Goal: Navigation & Orientation: Find specific page/section

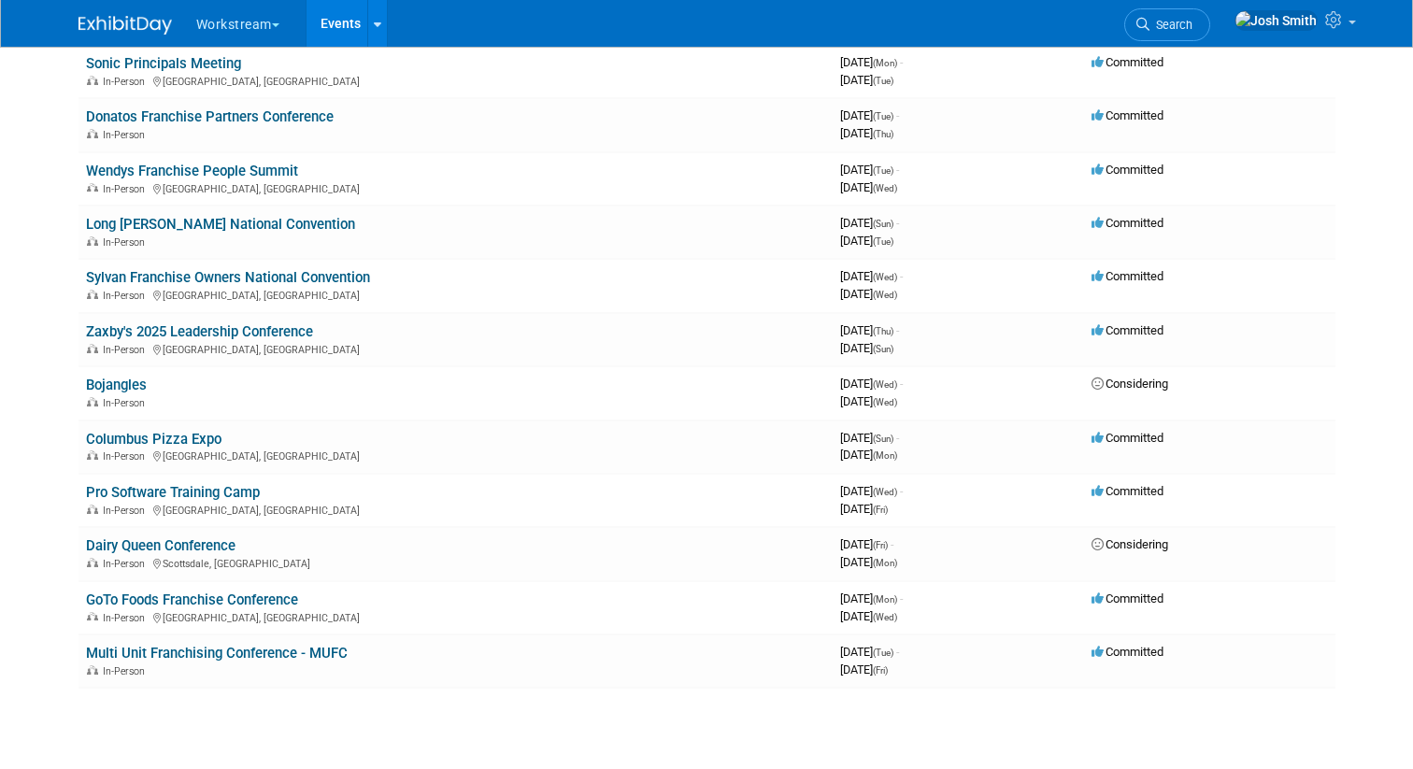
scroll to position [746, 0]
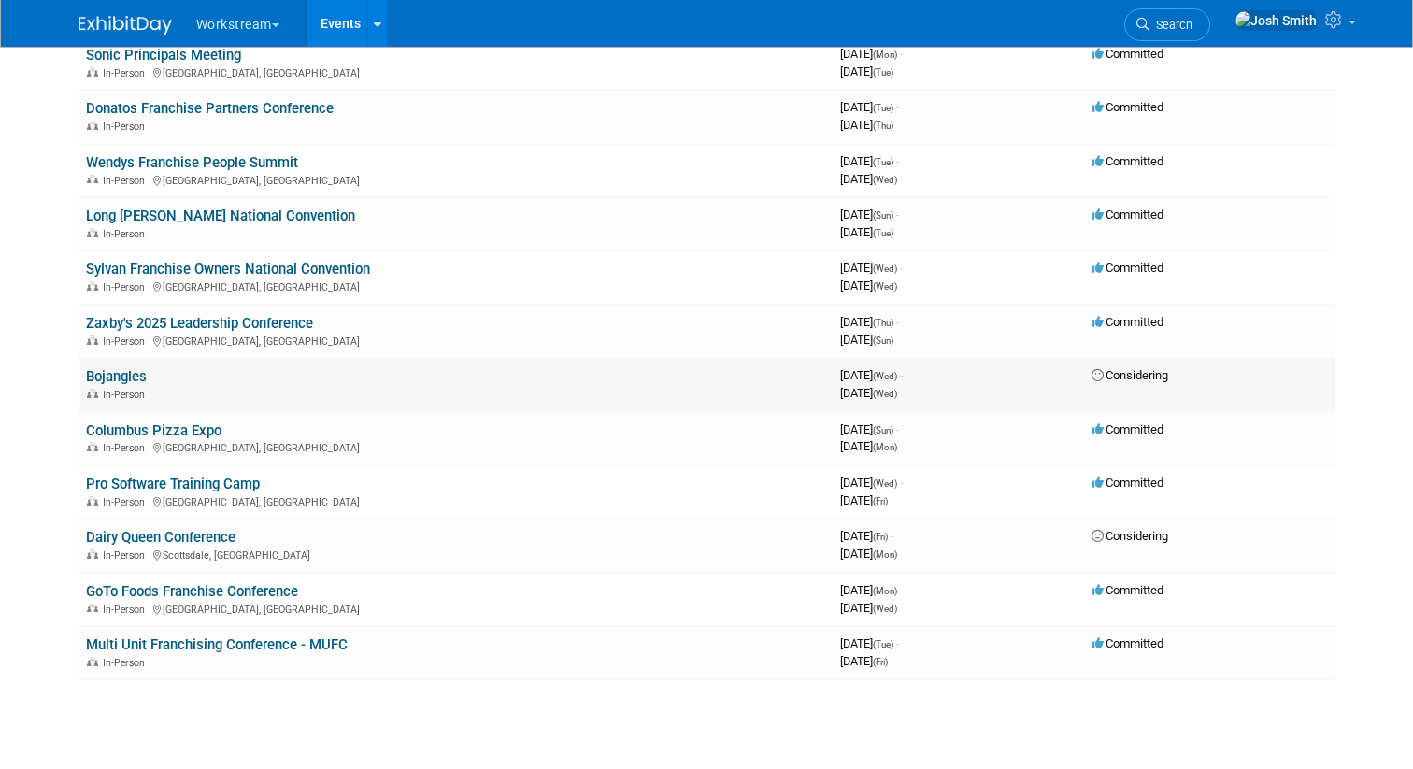
click at [132, 375] on link "Bojangles" at bounding box center [116, 376] width 61 height 17
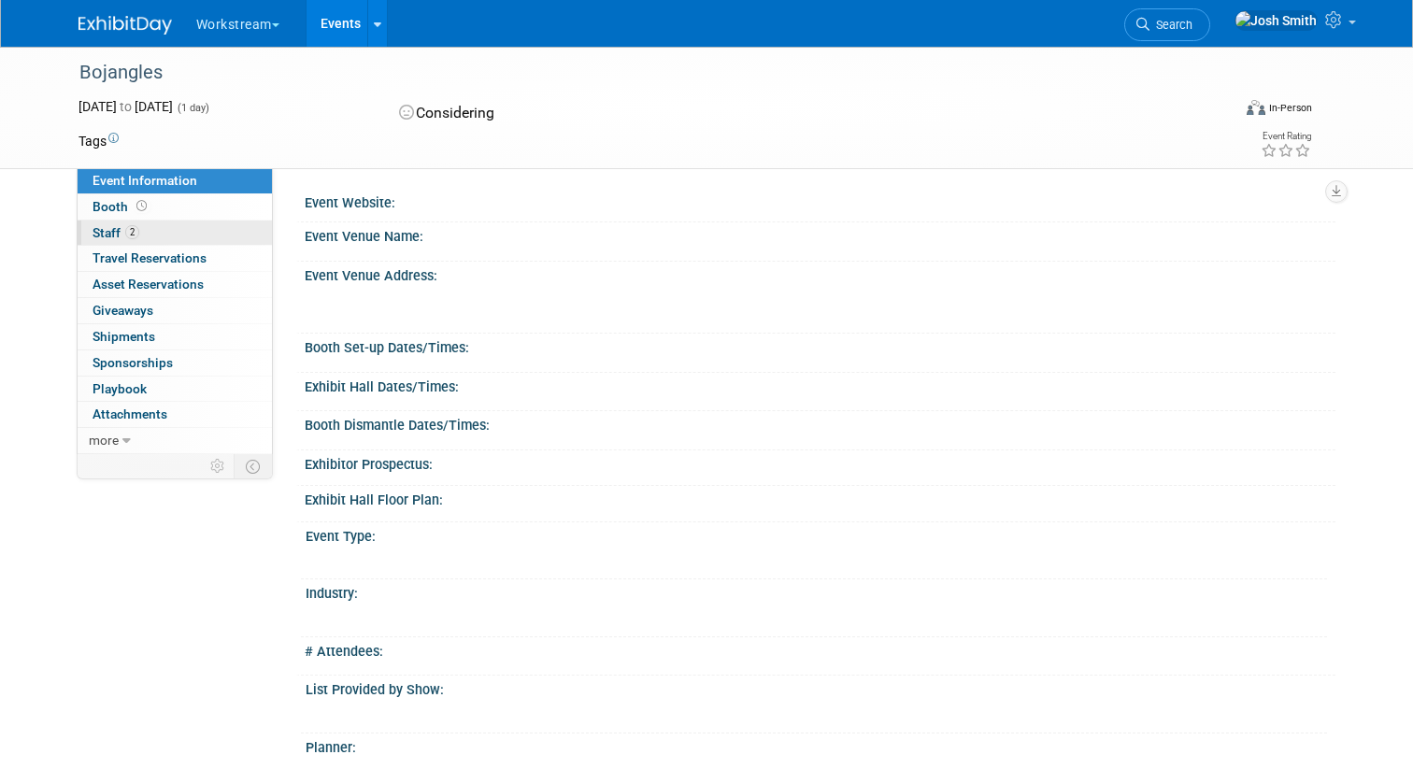
click at [155, 227] on link "2 Staff 2" at bounding box center [175, 233] width 194 height 25
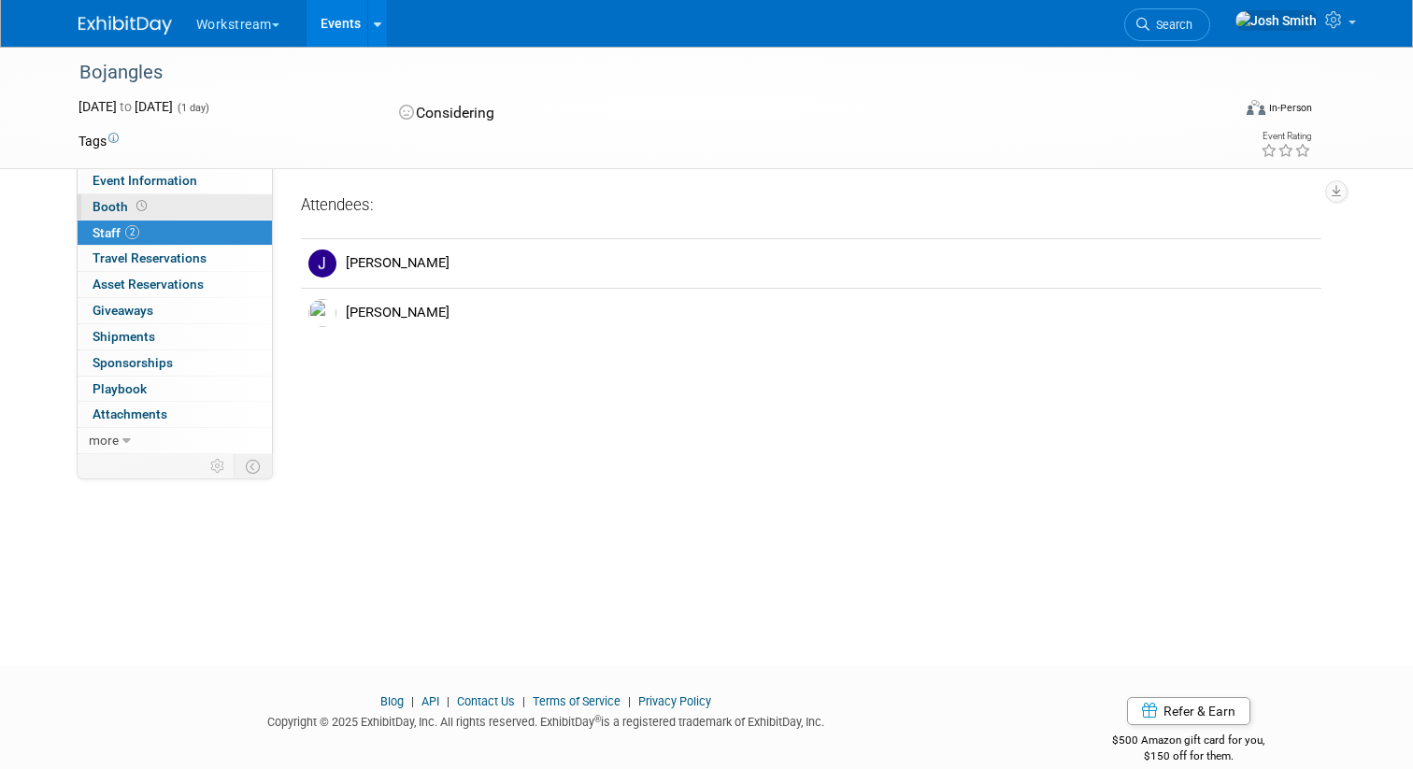
click at [161, 203] on link "Booth" at bounding box center [175, 206] width 194 height 25
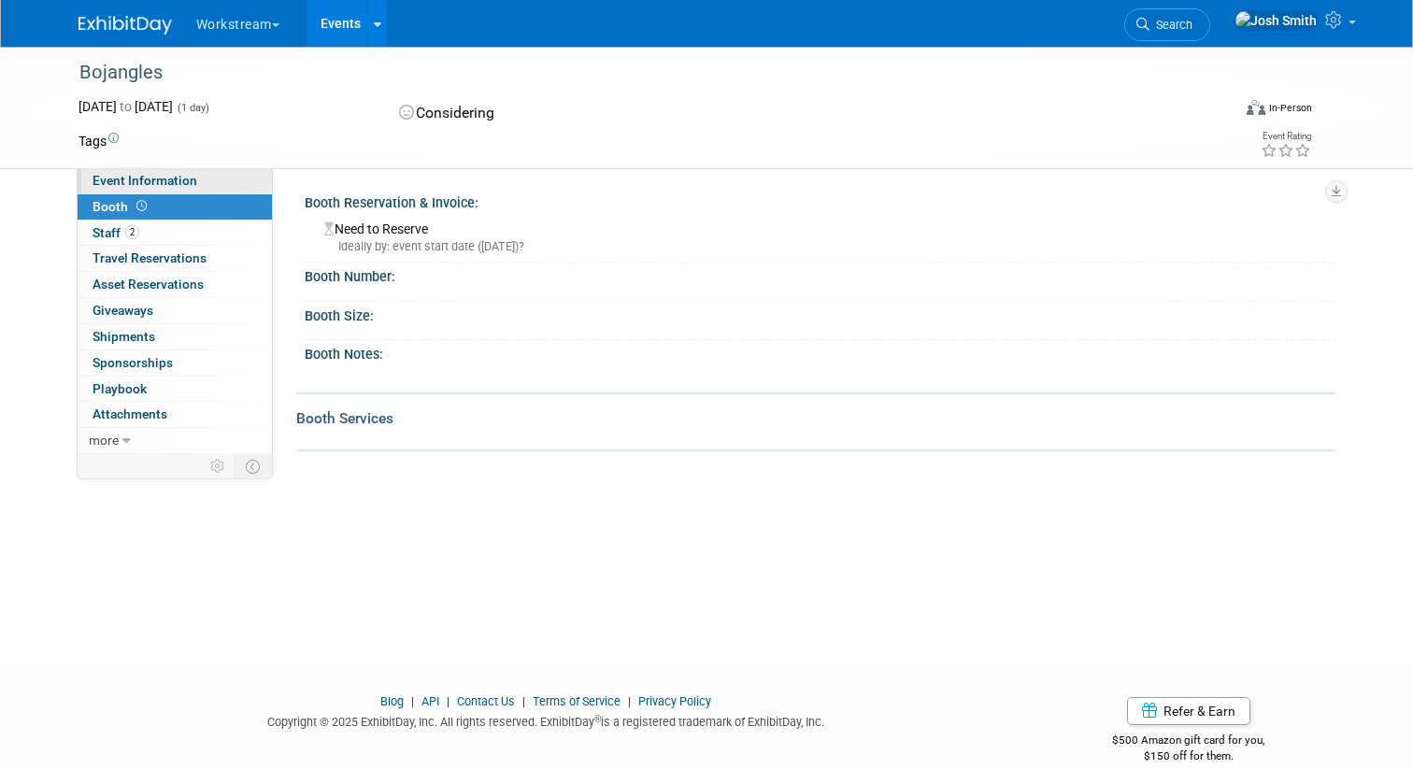
click at [188, 181] on span "Event Information" at bounding box center [144, 180] width 105 height 15
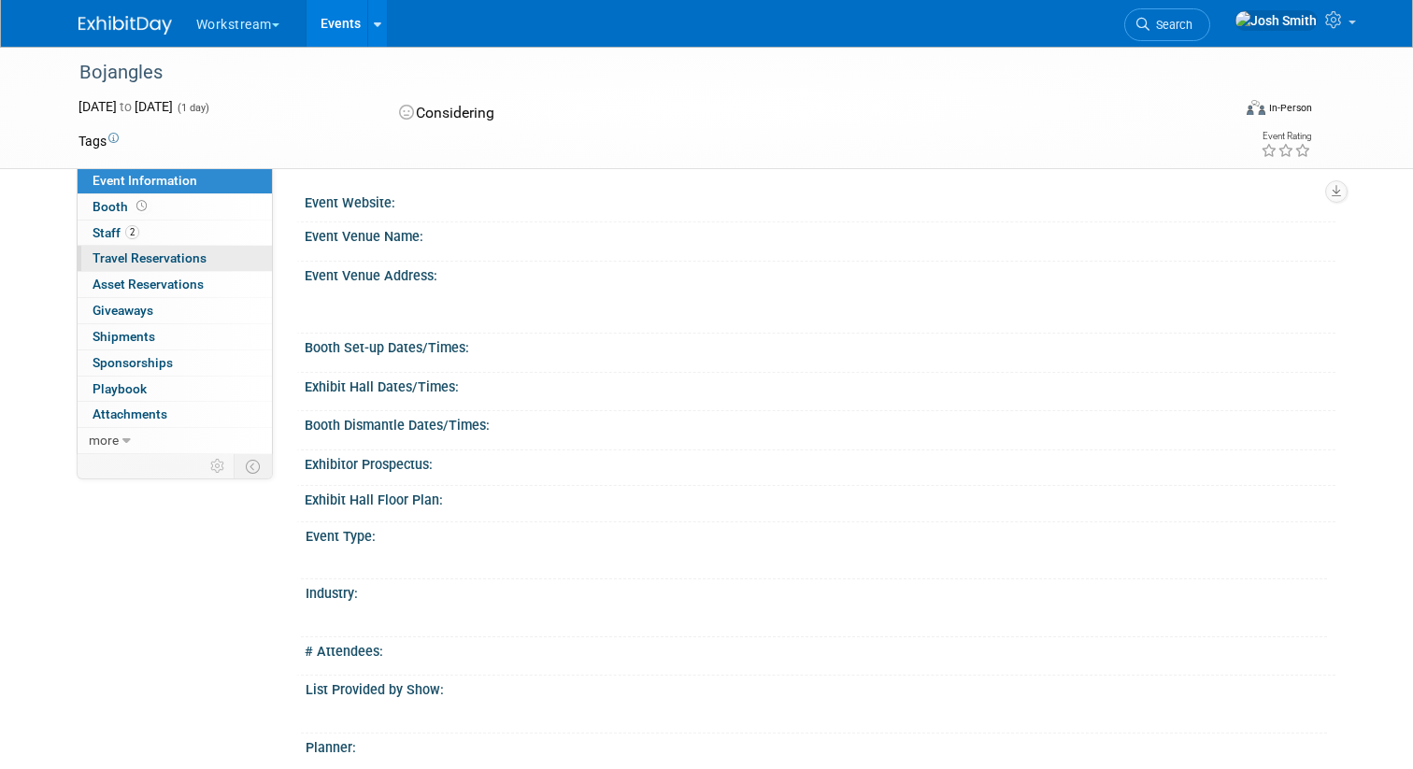
click at [181, 268] on link "0 Travel Reservations 0" at bounding box center [175, 258] width 194 height 25
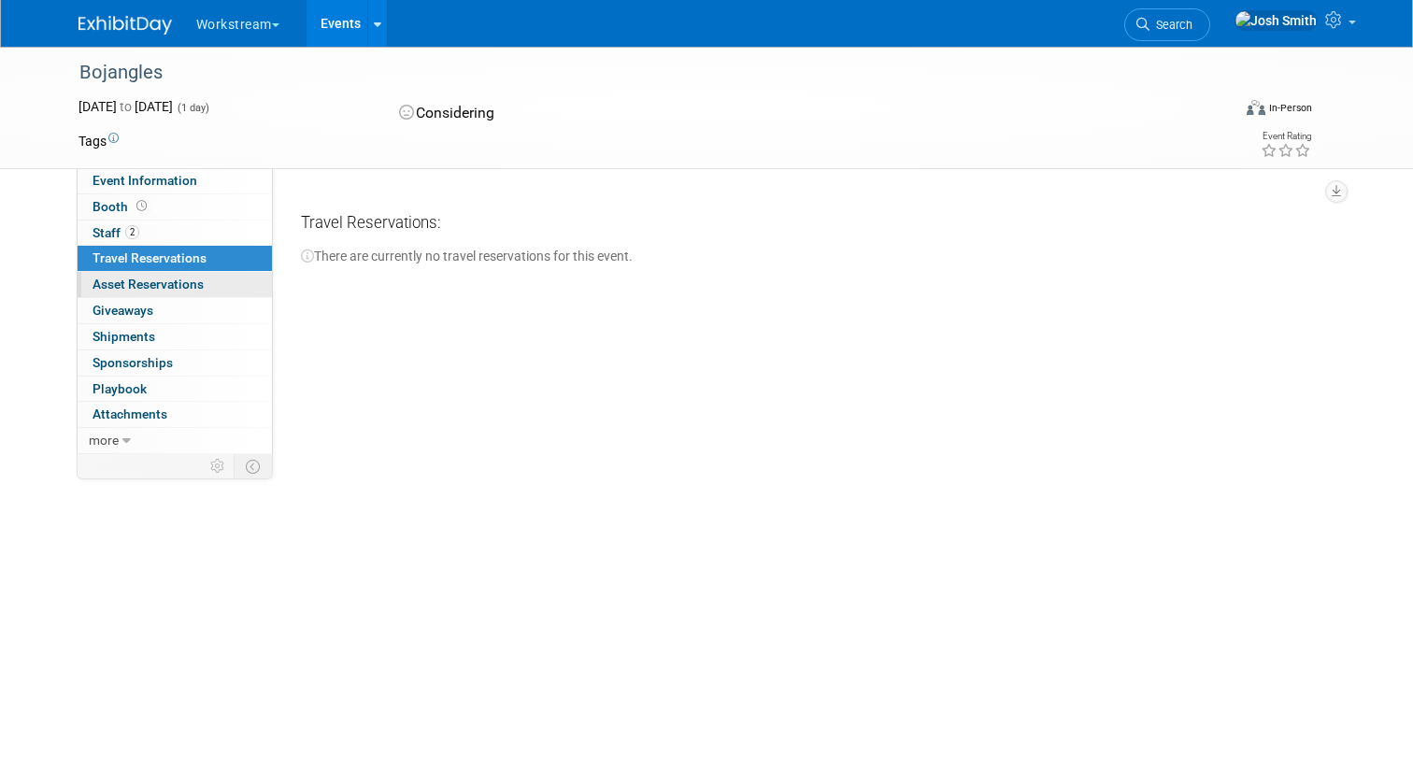
click at [180, 291] on span "Asset Reservations 0" at bounding box center [147, 284] width 111 height 15
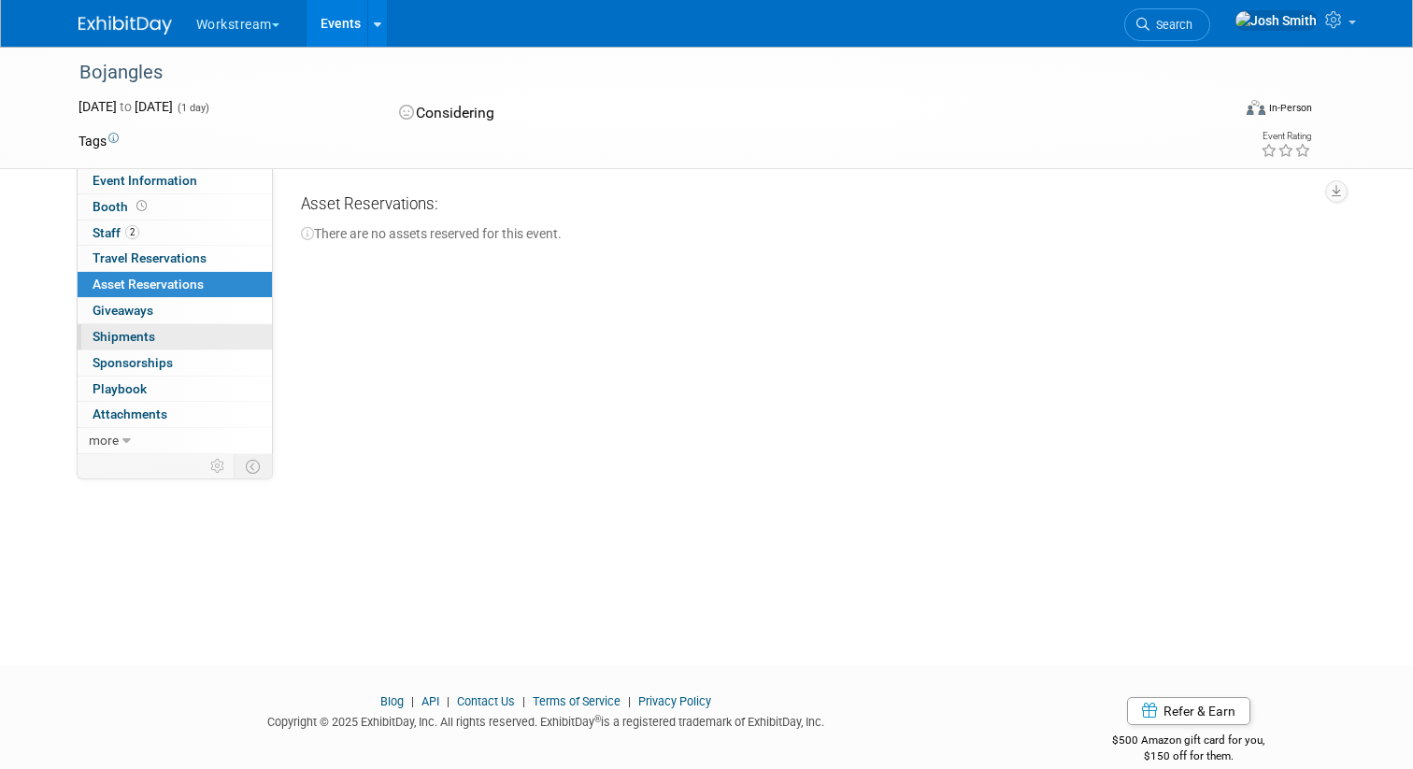
click at [180, 331] on link "0 Shipments 0" at bounding box center [175, 336] width 194 height 25
